Goal: Task Accomplishment & Management: Use online tool/utility

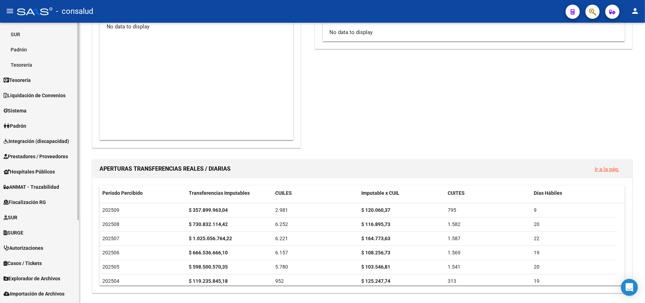
scroll to position [119, 0]
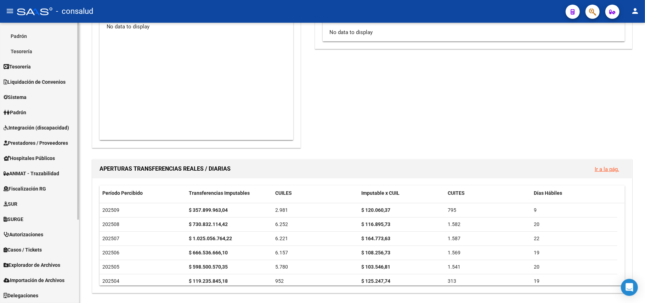
click at [26, 265] on span "Explorador de Archivos" at bounding box center [32, 265] width 57 height 8
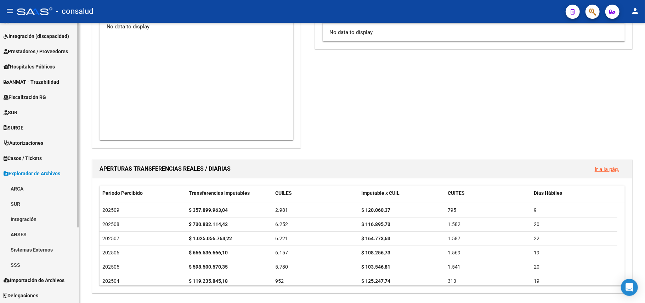
scroll to position [103, 0]
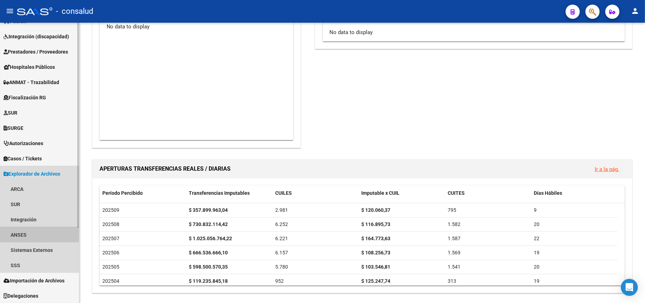
click at [31, 234] on link "ANSES" at bounding box center [39, 234] width 79 height 15
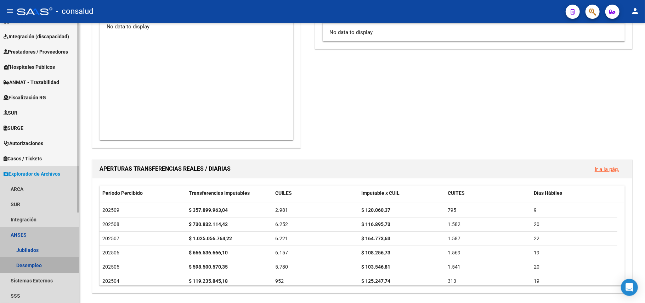
click at [27, 262] on link "Desempleo" at bounding box center [39, 264] width 79 height 15
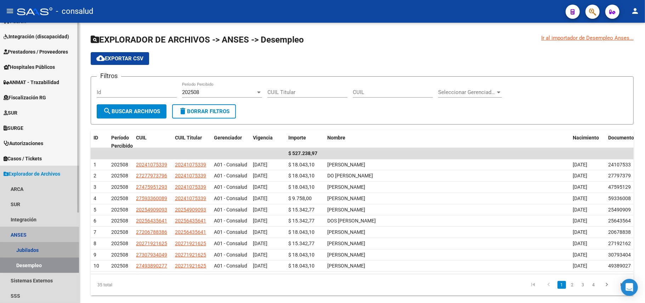
click at [34, 248] on link "Jubilados" at bounding box center [39, 249] width 79 height 15
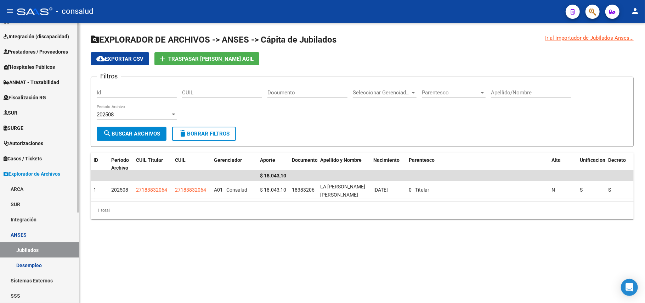
scroll to position [134, 0]
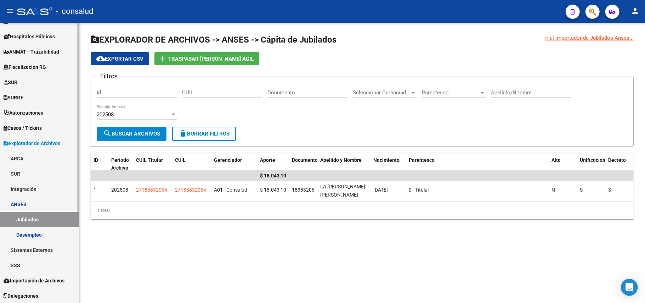
click at [37, 280] on span "Importación de Archivos" at bounding box center [34, 280] width 61 height 8
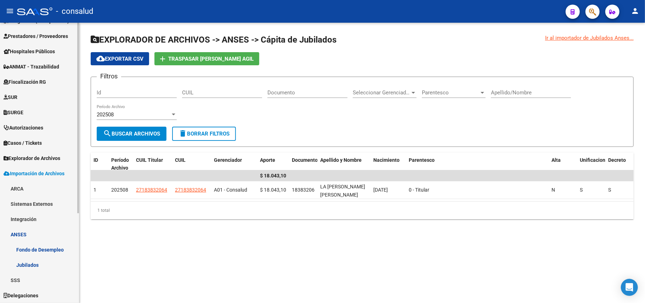
scroll to position [119, 0]
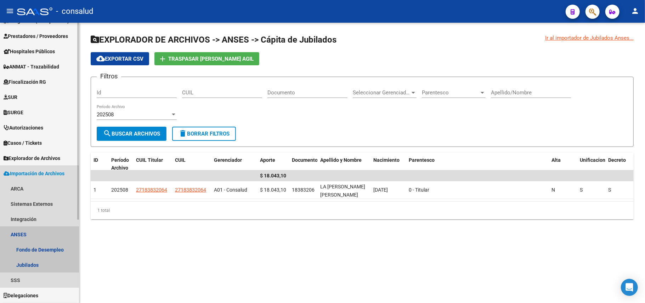
click at [30, 231] on link "ANSES" at bounding box center [39, 233] width 79 height 15
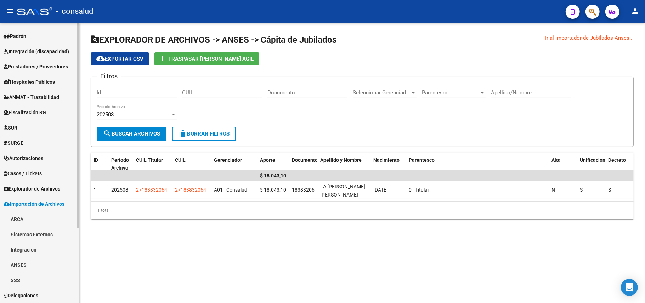
scroll to position [88, 0]
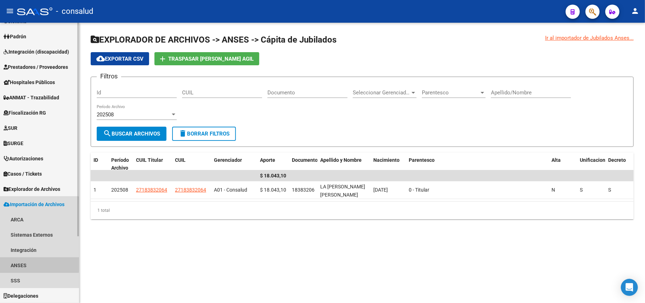
click at [30, 263] on link "ANSES" at bounding box center [39, 264] width 79 height 15
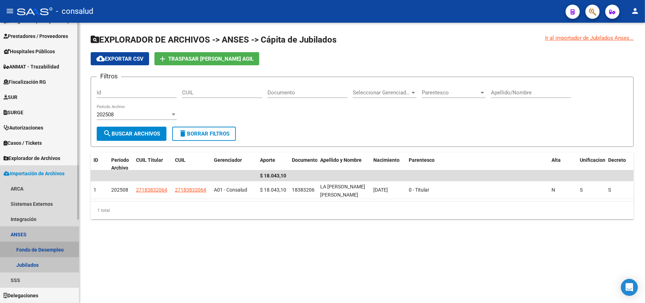
click at [40, 252] on link "Fondo de Desempleo" at bounding box center [39, 249] width 79 height 15
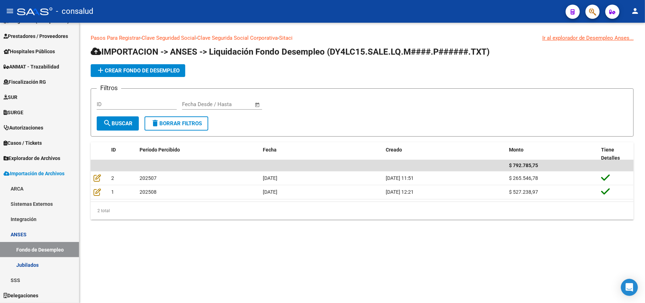
click at [142, 68] on span "add Crear Fondo de Desempleo" at bounding box center [137, 70] width 83 height 6
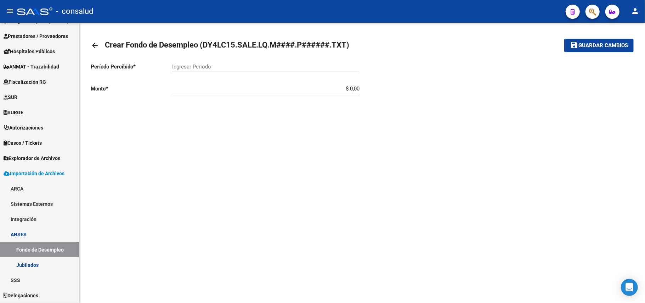
click at [209, 61] on div "Ingresar Periodo" at bounding box center [265, 64] width 187 height 15
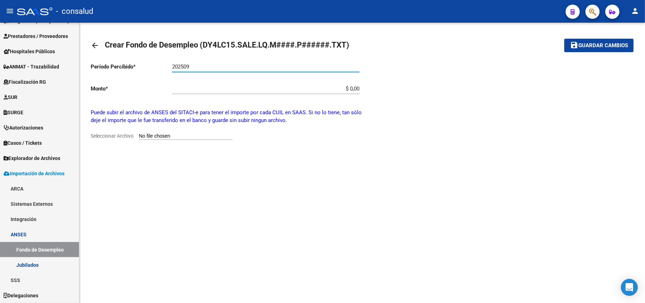
type input "202509"
click at [158, 135] on input "Seleccionar Archivo" at bounding box center [186, 136] width 94 height 7
click at [150, 133] on input "Seleccionar Archivo" at bounding box center [186, 136] width 94 height 7
type input "C:\fakepath\DY4LC15.SALE.LQ.M2507.P900706.TXT"
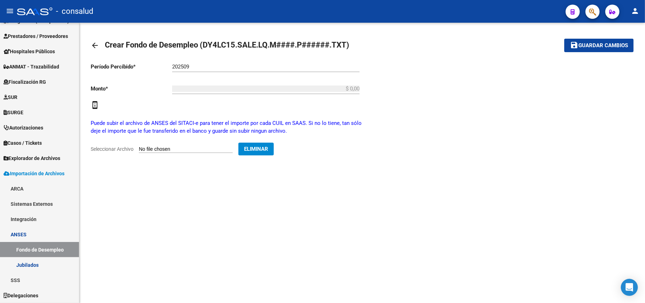
click at [604, 45] on span "Guardar cambios" at bounding box center [604, 46] width 50 height 6
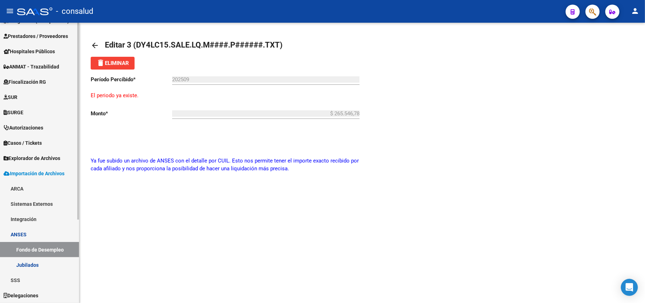
click at [28, 262] on link "Jubilados" at bounding box center [39, 264] width 79 height 15
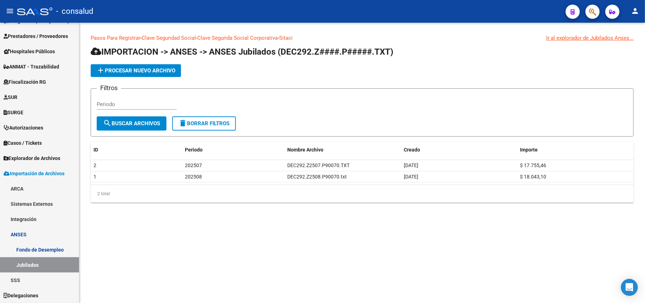
click at [136, 72] on span "add Procesar nuevo archivo" at bounding box center [135, 70] width 79 height 6
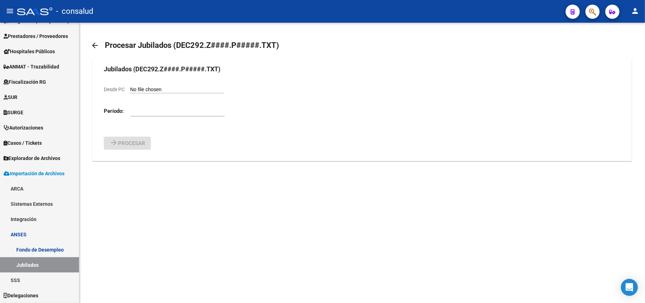
click at [144, 113] on input "number" at bounding box center [178, 111] width 94 height 6
type input "202509"
click at [186, 106] on div "202509" at bounding box center [178, 108] width 94 height 15
click at [161, 86] on div "Desde PC" at bounding box center [164, 89] width 120 height 8
click at [132, 89] on input "Desde PC" at bounding box center [177, 89] width 94 height 7
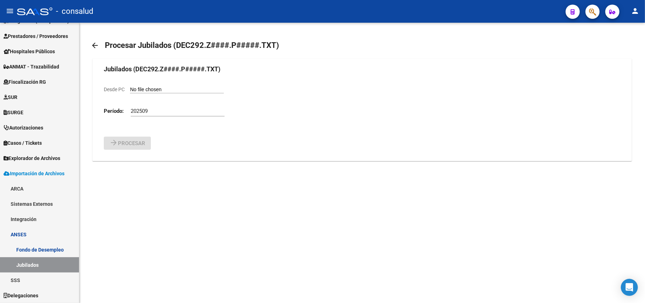
type input "C:\fakepath\DEC292.Z2507.P90070.TXT"
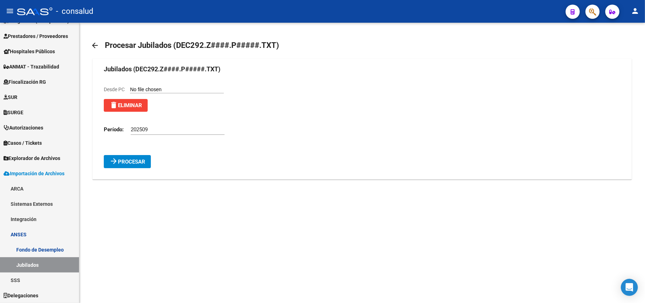
click at [134, 165] on span "Procesar" at bounding box center [131, 161] width 27 height 6
